Goal: Information Seeking & Learning: Learn about a topic

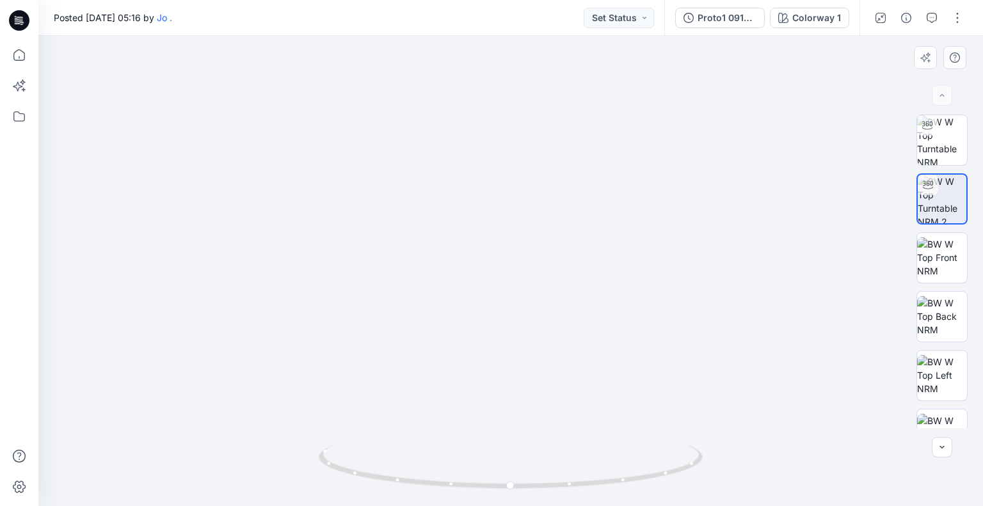
click at [528, 167] on img at bounding box center [510, 154] width 941 height 704
drag, startPoint x: 532, startPoint y: 163, endPoint x: 518, endPoint y: 280, distance: 117.3
click at [518, 280] on img at bounding box center [510, 212] width 941 height 587
click at [926, 146] on img at bounding box center [942, 140] width 50 height 50
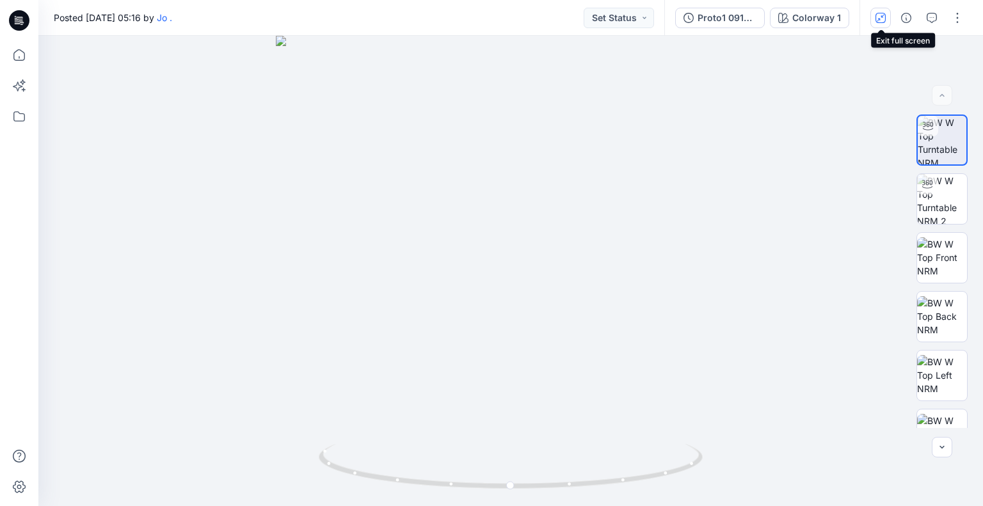
click at [878, 20] on icon "button" at bounding box center [880, 18] width 10 height 10
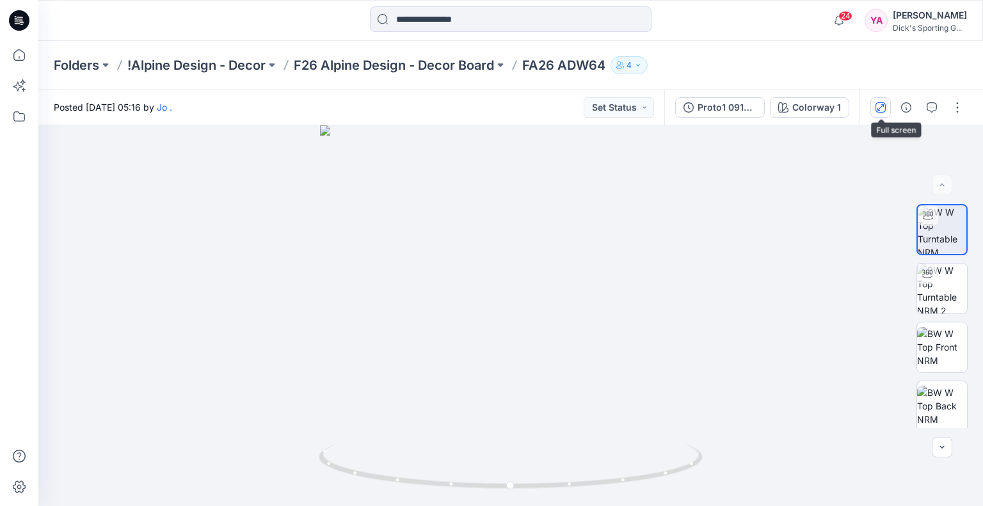
click at [886, 101] on button "button" at bounding box center [880, 107] width 20 height 20
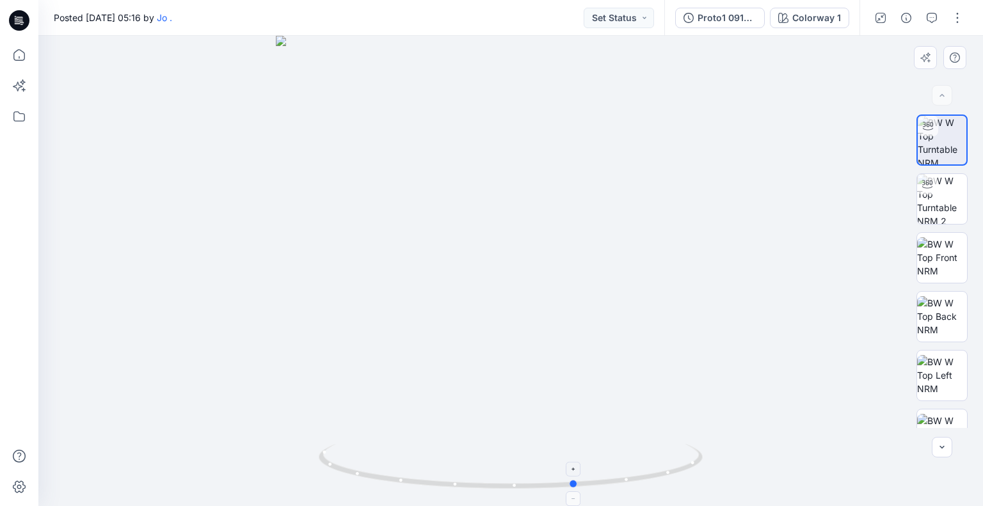
drag, startPoint x: 512, startPoint y: 486, endPoint x: 578, endPoint y: 485, distance: 65.9
click at [578, 485] on circle at bounding box center [575, 484] width 8 height 8
drag, startPoint x: 580, startPoint y: 484, endPoint x: 912, endPoint y: 402, distance: 342.0
click at [912, 402] on div "Colorway 1 Loading... Material Properties Loading..." at bounding box center [510, 271] width 944 height 470
drag, startPoint x: 535, startPoint y: 116, endPoint x: 560, endPoint y: 226, distance: 112.8
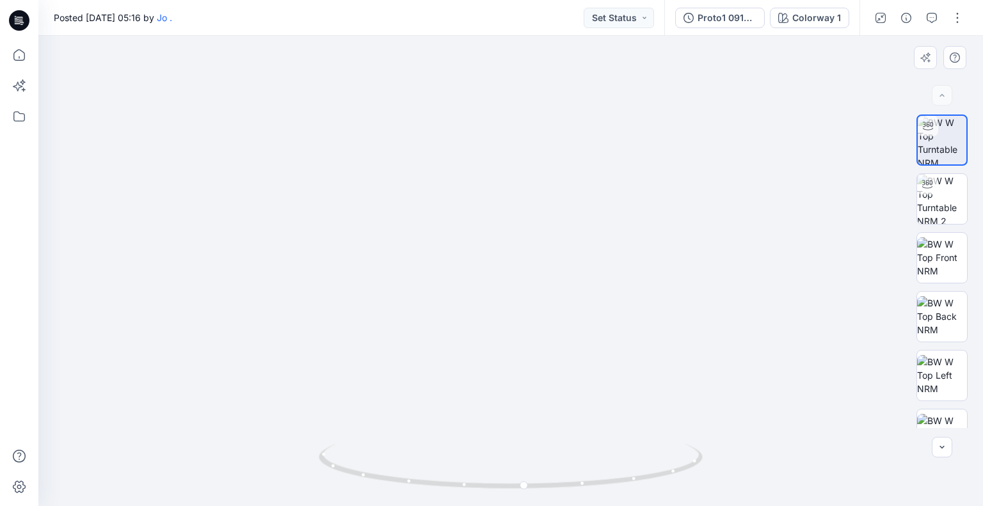
click at [560, 226] on img at bounding box center [510, 264] width 647 height 484
click at [951, 207] on img at bounding box center [942, 199] width 50 height 50
drag, startPoint x: 514, startPoint y: 485, endPoint x: 843, endPoint y: 428, distance: 333.8
click at [843, 428] on div at bounding box center [510, 271] width 944 height 470
drag, startPoint x: 457, startPoint y: 486, endPoint x: 517, endPoint y: 409, distance: 97.5
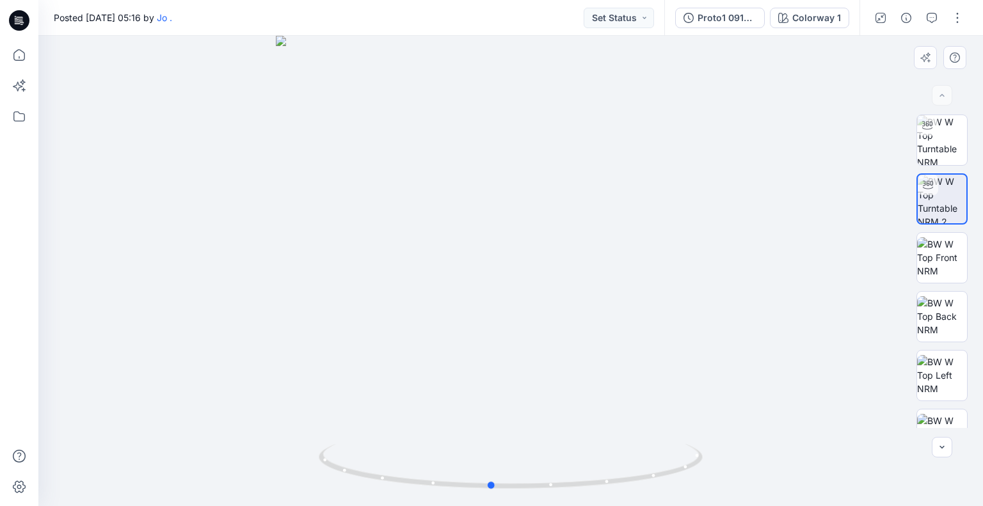
click at [491, 481] on icon at bounding box center [512, 468] width 387 height 48
drag, startPoint x: 548, startPoint y: 68, endPoint x: 516, endPoint y: 187, distance: 122.8
click at [516, 187] on img at bounding box center [510, 214] width 941 height 584
drag, startPoint x: 493, startPoint y: 483, endPoint x: 516, endPoint y: 484, distance: 23.7
click at [516, 484] on circle at bounding box center [514, 486] width 8 height 8
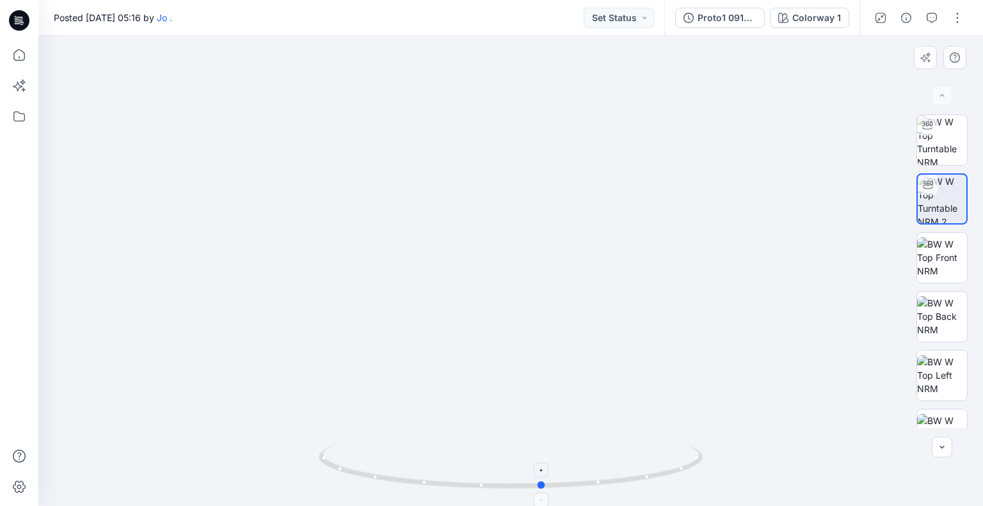
drag, startPoint x: 511, startPoint y: 488, endPoint x: 541, endPoint y: 486, distance: 29.5
click at [541, 486] on circle at bounding box center [542, 485] width 8 height 8
drag, startPoint x: 544, startPoint y: 487, endPoint x: 713, endPoint y: 474, distance: 170.0
click at [713, 474] on div at bounding box center [510, 271] width 944 height 470
drag, startPoint x: 333, startPoint y: 468, endPoint x: 470, endPoint y: 468, distance: 136.9
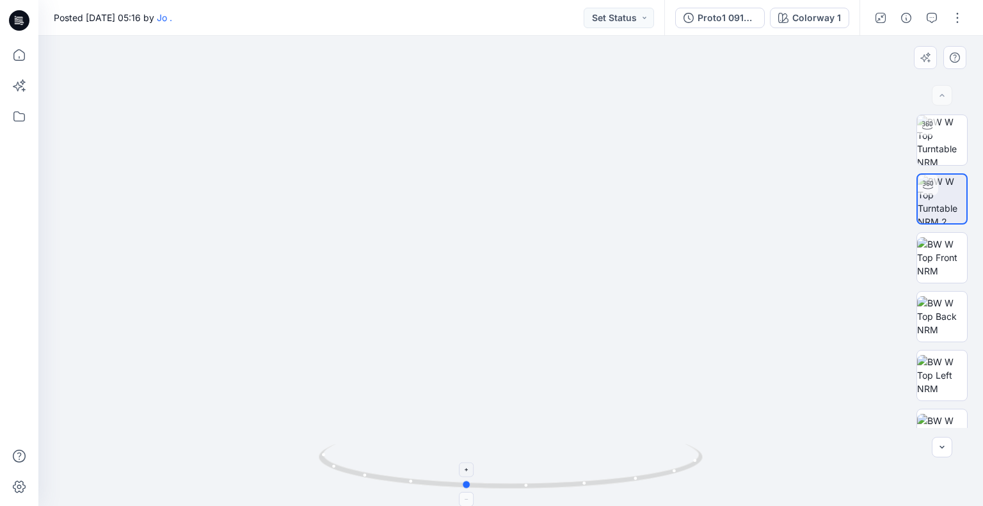
click at [470, 468] on icon at bounding box center [512, 468] width 387 height 48
drag, startPoint x: 468, startPoint y: 487, endPoint x: 500, endPoint y: 486, distance: 31.4
click at [500, 486] on circle at bounding box center [497, 486] width 8 height 8
click at [935, 263] on img at bounding box center [942, 257] width 50 height 40
